Goal: Task Accomplishment & Management: Complete application form

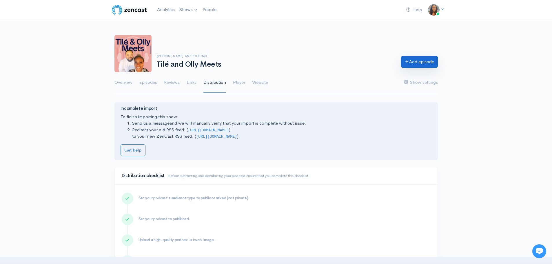
click at [418, 62] on link "Add episode" at bounding box center [419, 62] width 37 height 12
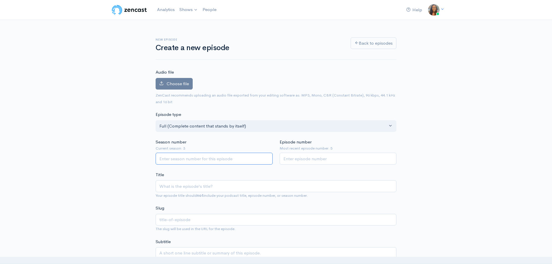
click at [188, 157] on input "Season number" at bounding box center [214, 159] width 117 height 12
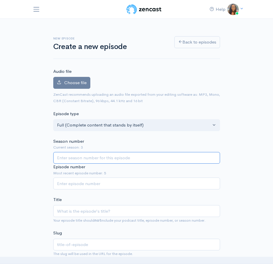
click at [110, 157] on input "Season number" at bounding box center [136, 158] width 167 height 12
type input "3"
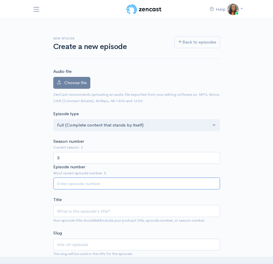
click at [103, 182] on input "Episode number" at bounding box center [136, 183] width 167 height 12
type input "6"
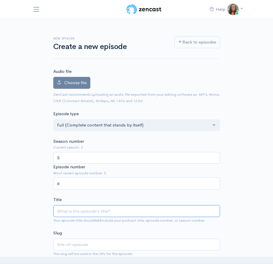
click at [99, 211] on input "Title" at bounding box center [136, 211] width 167 height 12
click at [73, 210] on input "Title" at bounding box center [136, 211] width 167 height 12
paste input "Tilé and Olly Meets: Justice [PERSON_NAME]"
type input "Tilé and Olly Meets: Justice [PERSON_NAME]"
type input "tile-and-olly-meets-justice-[PERSON_NAME]"
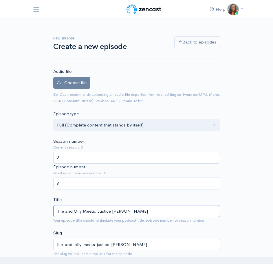
type input "Tilé and Olly Meets: Justice [PERSON_NAME]"
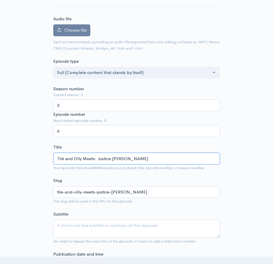
scroll to position [116, 0]
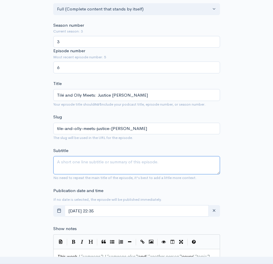
click at [85, 161] on textarea "Subtitle" at bounding box center [136, 165] width 167 height 18
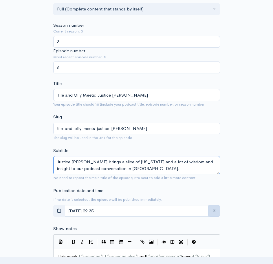
type textarea "Justice [PERSON_NAME] brings a slice of [US_STATE] and a lot of wisdom and insi…"
click at [213, 211] on icon "button" at bounding box center [214, 210] width 4 height 4
type input "12"
type input "00"
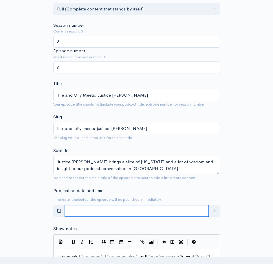
click at [158, 211] on input "text" at bounding box center [137, 211] width 144 height 12
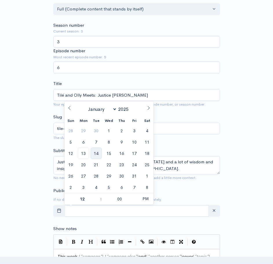
click at [94, 151] on span "14" at bounding box center [96, 153] width 11 height 11
click at [145, 200] on span "PM" at bounding box center [146, 199] width 16 height 12
click at [98, 203] on span at bounding box center [98, 202] width 4 height 6
type input "October, 14 2025 23:00"
type input "11"
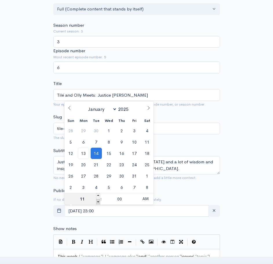
click at [98, 203] on span at bounding box center [98, 202] width 4 height 6
type input "October, 14 2025 22:00"
type input "10"
click at [98, 203] on span at bounding box center [98, 202] width 4 height 6
type input "October, 14 2025 21:00"
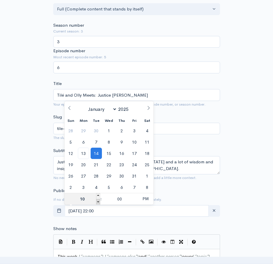
type input "09"
click at [98, 203] on span at bounding box center [98, 202] width 4 height 6
type input "October, 14 2025 20:00"
type input "08"
click at [98, 203] on span at bounding box center [98, 202] width 4 height 6
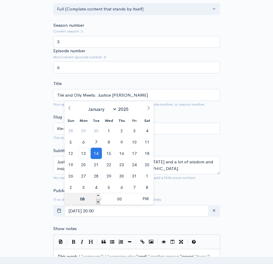
type input "October, 14 2025 19:00"
type input "07"
click at [145, 199] on span "PM" at bounding box center [146, 199] width 16 height 12
click at [121, 200] on input "00" at bounding box center [120, 199] width 36 height 12
click at [135, 194] on span at bounding box center [136, 196] width 4 height 6
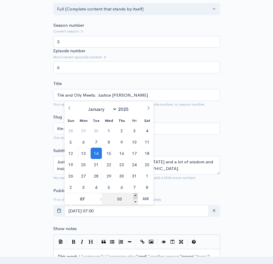
type input "October, 14 2025 07:05"
type input "05"
click at [135, 194] on span at bounding box center [136, 196] width 4 height 6
type input "October, 14 2025 07:10"
type input "10"
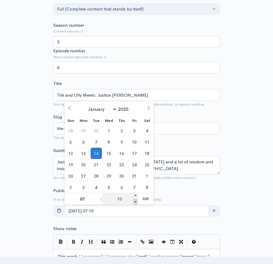
click at [135, 202] on span at bounding box center [136, 202] width 4 height 6
type input "October, 14 2025 07:05"
type input "05"
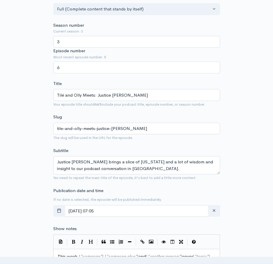
click at [247, 214] on div "New episode Create a new episode Back to episodes Audio file Choose file 0 ZenC…" at bounding box center [136, 235] width 273 height 664
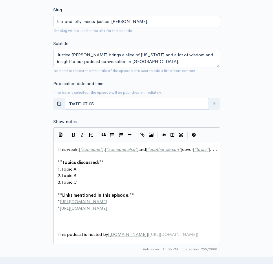
scroll to position [232, 0]
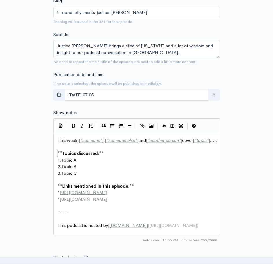
click at [119, 150] on pre "​" at bounding box center [139, 147] width 165 height 7
type textarea "This week, [*someone*], [*someone else*] and [*another person*] cover [*topic*]…"
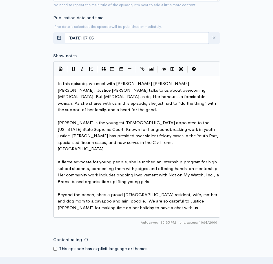
scroll to position [290, 0]
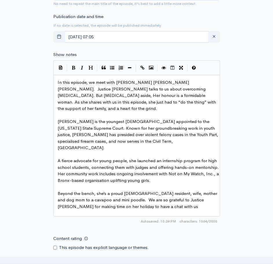
click at [133, 88] on span "In this episode, we meet with Hon. Justice Naita A. Semaj. Justice Naita talks …" at bounding box center [138, 95] width 160 height 32
type textarea "But"
type textarea "But the ca"
type textarea "But the cancer asid"
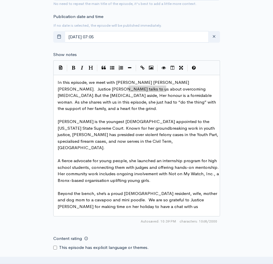
drag, startPoint x: 130, startPoint y: 87, endPoint x: 167, endPoint y: 87, distance: 36.8
type textarea "But the cancer aside,"
drag, startPoint x: 171, startPoint y: 89, endPoint x: 129, endPoint y: 90, distance: 42.6
click at [126, 88] on span "In this episode, we meet with Hon. Justice Naita A. Semaj. Justice Naita talks …" at bounding box center [138, 95] width 160 height 32
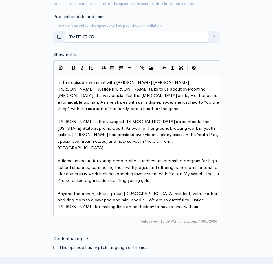
type textarea "at a very crucial"
type textarea "important"
type textarea "at a veruy"
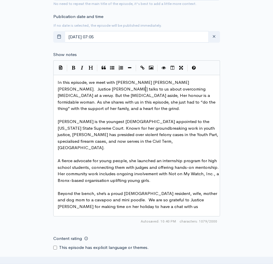
scroll to position [2, 19]
type textarea "y"
type textarea "a veryu"
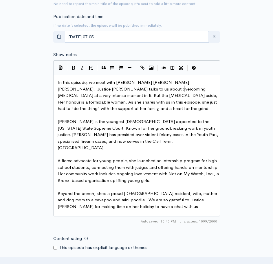
type textarea "intense moment in time"
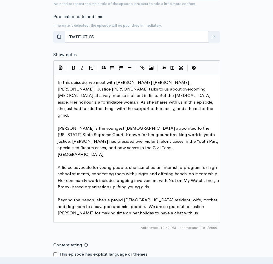
scroll to position [2, 46]
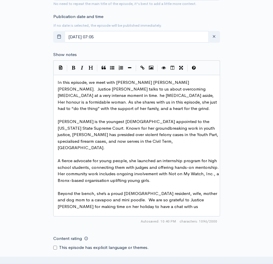
type textarea "T"
type textarea "Cancer"
type textarea "hje"
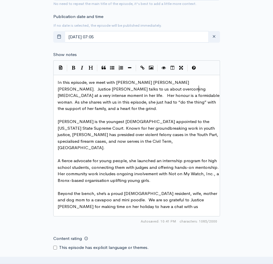
scroll to position [2, 14]
type textarea "er life. Canm"
type textarea "ncer aside,"
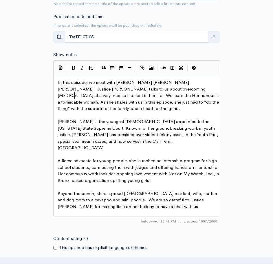
type textarea "We learn that"
type textarea "Can"
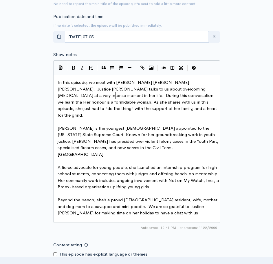
type textarea "During this conversation we learn that"
click at [129, 108] on pre "In this episode, we meet with Hon. Justice Naita A. Semaj. Justice Naita talks …" at bounding box center [139, 98] width 165 height 39
click at [70, 106] on span "In this episode, we meet with Hon. Justice Naita A. Semaj. Justice Naita talks …" at bounding box center [138, 98] width 161 height 38
type textarea "a sense of humour"
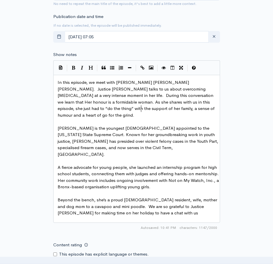
scroll to position [2, 14]
type textarea "of gold - and also"
click at [113, 107] on span "In this episode, we meet with Hon. Justice Naita A. Semaj. Justice Naita talks …" at bounding box center [137, 98] width 158 height 38
type textarea "and"
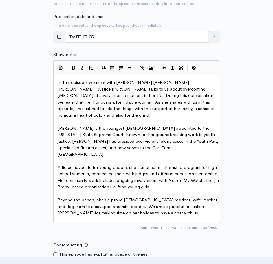
type textarea ","
click at [162, 142] on pre "[PERSON_NAME] is the youngest [DEMOGRAPHIC_DATA] appointed to the [US_STATE] St…" at bounding box center [139, 141] width 165 height 33
type textarea "ce Semaj"
drag, startPoint x: 202, startPoint y: 128, endPoint x: 185, endPoint y: 127, distance: 17.4
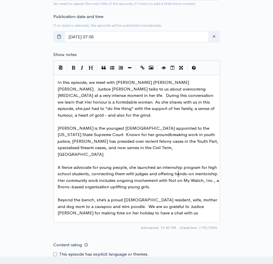
click at [188, 173] on pre "A fierce advocate for young people, she launched an internship program for high…" at bounding box center [139, 177] width 165 height 26
click at [146, 200] on pre "Beyond the bench, she’s a proud Bronx resident, wife, mother and dog mom to a c…" at bounding box center [139, 207] width 165 height 20
type textarea "!"
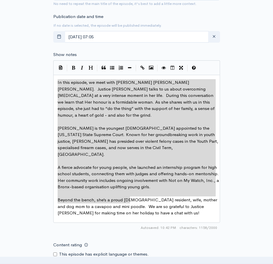
drag, startPoint x: 140, startPoint y: 201, endPoint x: 55, endPoint y: 83, distance: 145.7
type textarea "In this episode, we meet with Hon. Justice Naita A. Semaj. Justice Naita talks …"
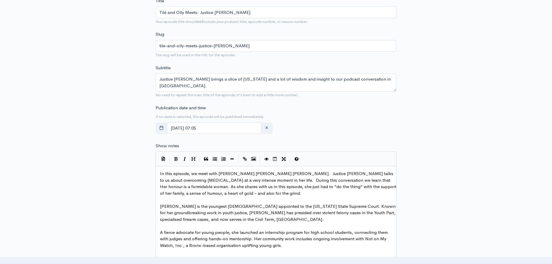
scroll to position [29, 0]
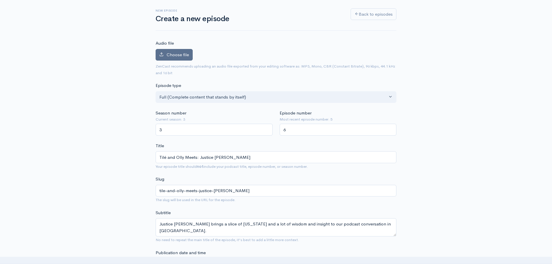
click at [164, 51] on label "Choose file" at bounding box center [174, 55] width 37 height 12
click at [0, 0] on input "Choose file" at bounding box center [0, 0] width 0 height 0
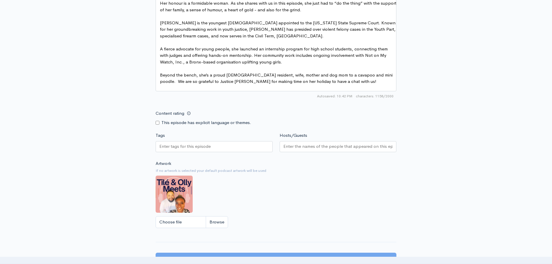
scroll to position [378, 0]
click at [222, 225] on input "Choose file" at bounding box center [192, 221] width 72 height 12
type input "C:\fakepath\Naita Cover.jpg"
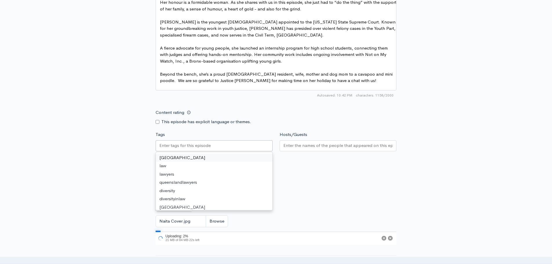
click at [179, 149] on input "Tags" at bounding box center [185, 145] width 52 height 7
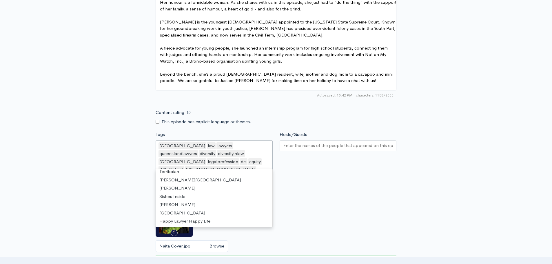
scroll to position [697, 0]
click at [222, 166] on div "queensland law lawyers queenslandlawyers diversity diversityinlaw australia leg…" at bounding box center [214, 158] width 117 height 36
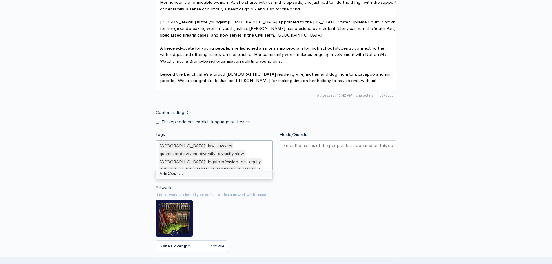
click at [257, 166] on input "Court" at bounding box center [263, 169] width 12 height 7
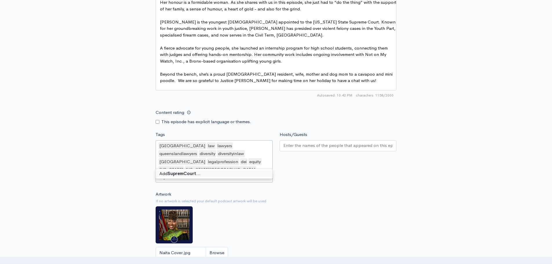
type input "Supreme Court"
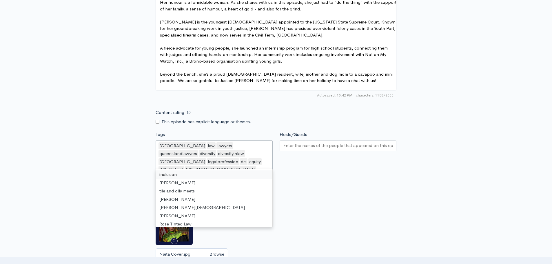
click at [301, 148] on input "Hosts/Guests" at bounding box center [339, 145] width 110 height 7
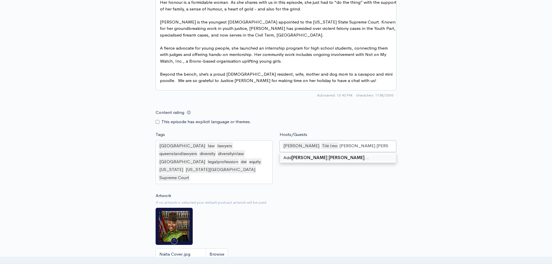
type input "[PERSON_NAME] [PERSON_NAME]"
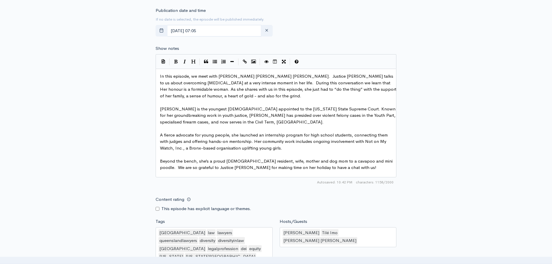
scroll to position [2, 0]
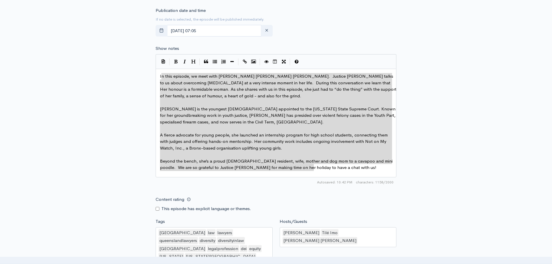
type textarea "In this episode, we meet with Hon. Justice Naita A. Semaj. Justice Naita talks …"
drag, startPoint x: 329, startPoint y: 168, endPoint x: 158, endPoint y: 73, distance: 195.6
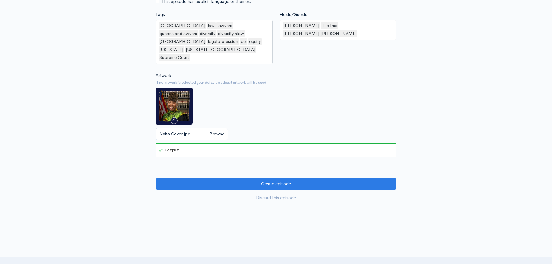
scroll to position [522, 0]
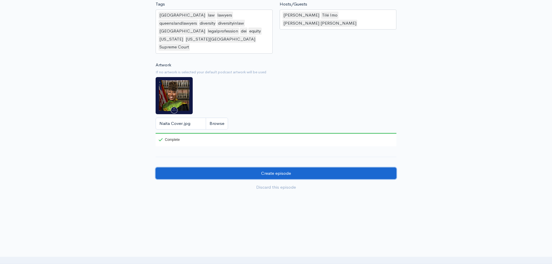
click at [318, 168] on input "Create episode" at bounding box center [276, 174] width 241 height 12
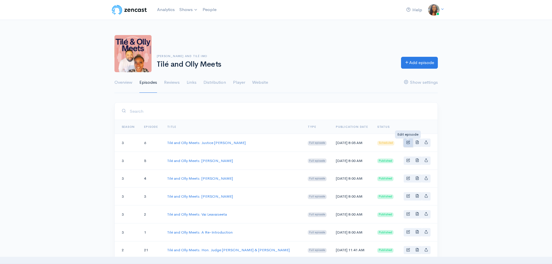
click at [408, 143] on span "Basic example" at bounding box center [409, 142] width 4 height 4
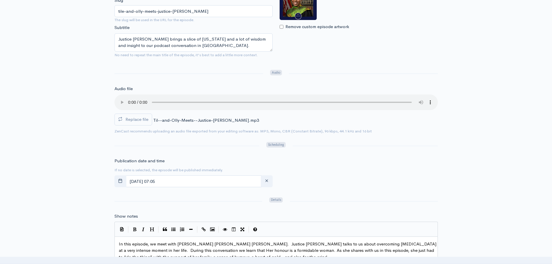
scroll to position [145, 0]
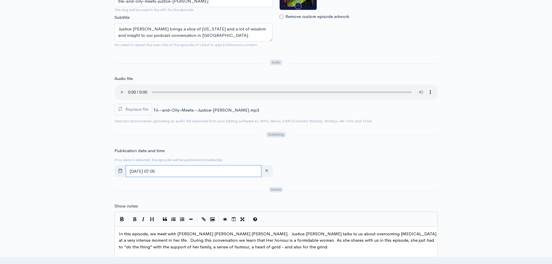
click at [173, 171] on input "[DATE] 07:05" at bounding box center [194, 171] width 136 height 12
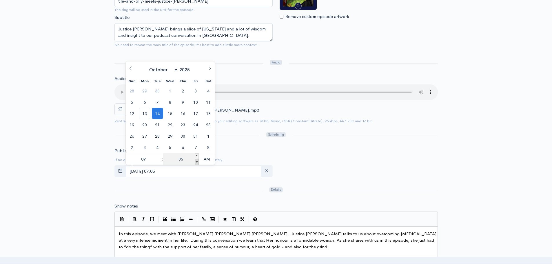
click at [197, 161] on span at bounding box center [197, 162] width 4 height 6
type input "[DATE] 07:00"
type input "00"
click at [197, 161] on span at bounding box center [197, 162] width 4 height 6
type input "October, 14 2025 06:55"
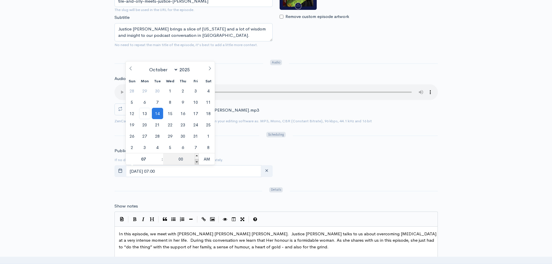
type input "06"
type input "55"
click at [197, 161] on span at bounding box center [197, 162] width 4 height 6
type input "October, 14 2025 06:50"
type input "50"
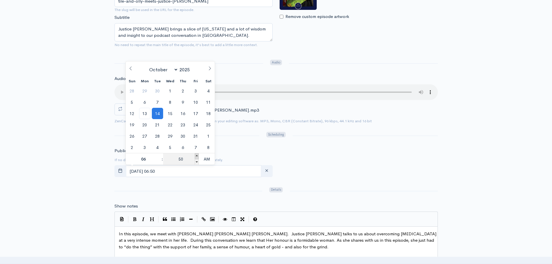
click at [197, 155] on span at bounding box center [197, 156] width 4 height 6
type input "October, 14 2025 06:55"
type input "55"
click at [197, 155] on span at bounding box center [197, 156] width 4 height 6
type input "[DATE] 07:00"
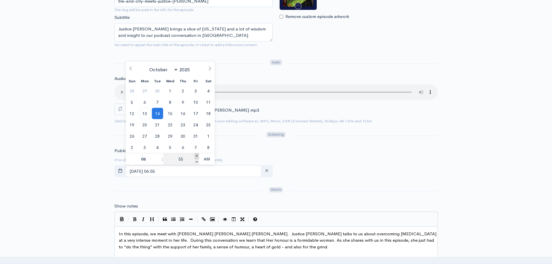
type input "07"
type input "00"
click at [366, 174] on div "Publication date and time If no date is selected, the episode will be published…" at bounding box center [276, 164] width 331 height 32
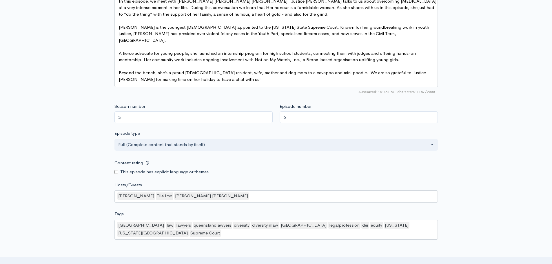
scroll to position [478, 0]
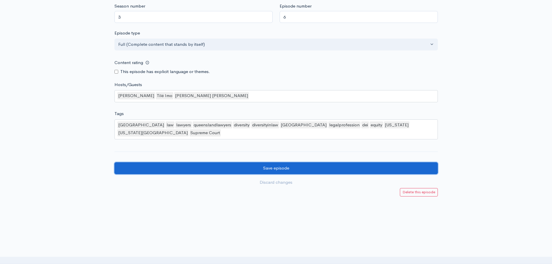
click at [306, 162] on input "Save episode" at bounding box center [277, 168] width 324 height 12
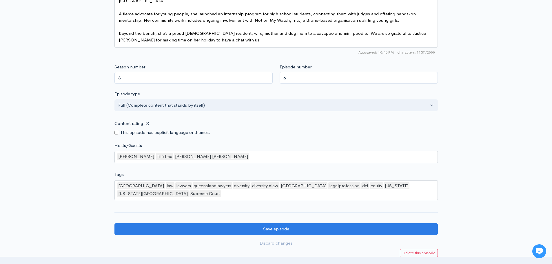
scroll to position [478, 0]
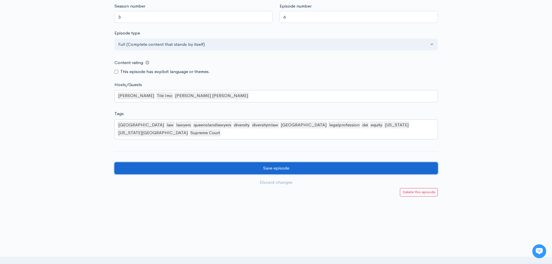
click at [235, 162] on input "Save episode" at bounding box center [277, 168] width 324 height 12
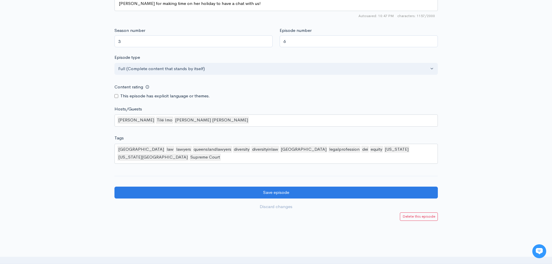
scroll to position [464, 0]
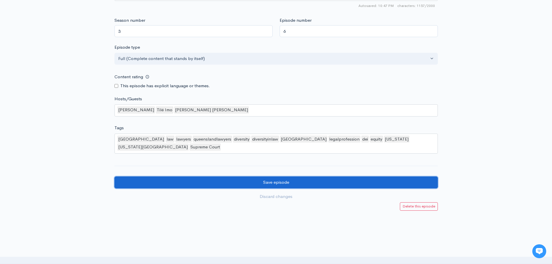
click at [277, 177] on input "Save episode" at bounding box center [277, 183] width 324 height 12
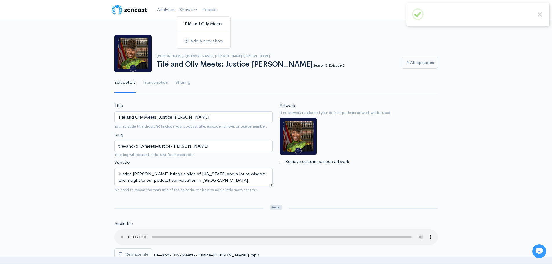
click at [189, 22] on link "Tilé and Olly Meets" at bounding box center [203, 24] width 53 height 10
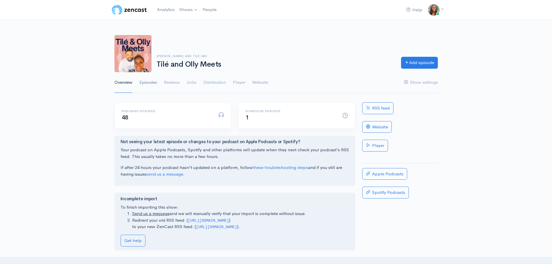
click at [149, 84] on link "Episodes" at bounding box center [148, 82] width 18 height 21
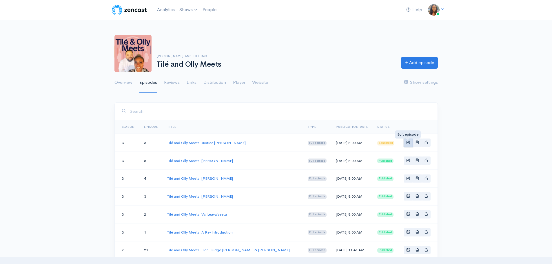
click at [408, 144] on span "Basic example" at bounding box center [409, 142] width 4 height 4
